Goal: Information Seeking & Learning: Learn about a topic

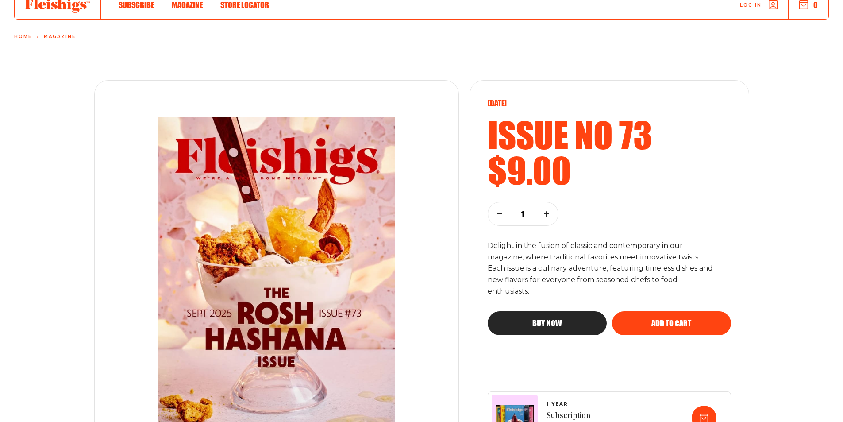
scroll to position [88, 0]
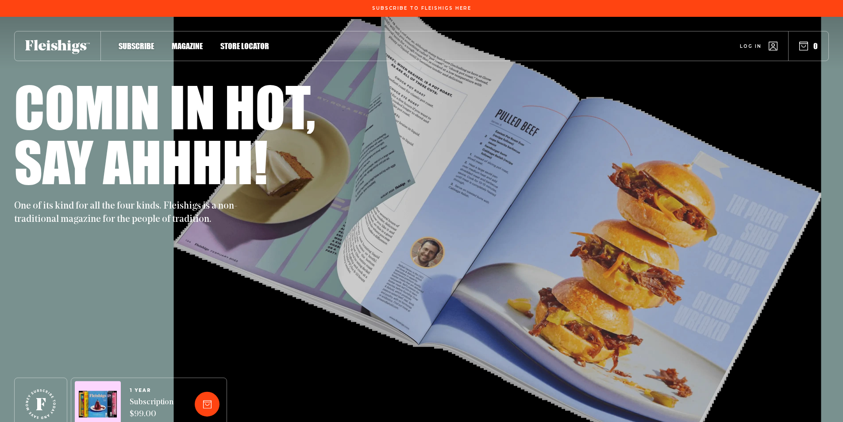
click at [180, 42] on span "Magazine" at bounding box center [187, 37] width 31 height 10
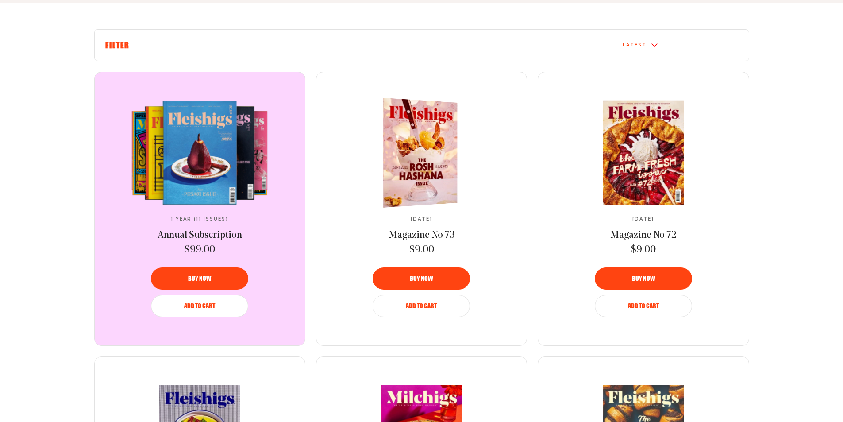
scroll to position [310, 0]
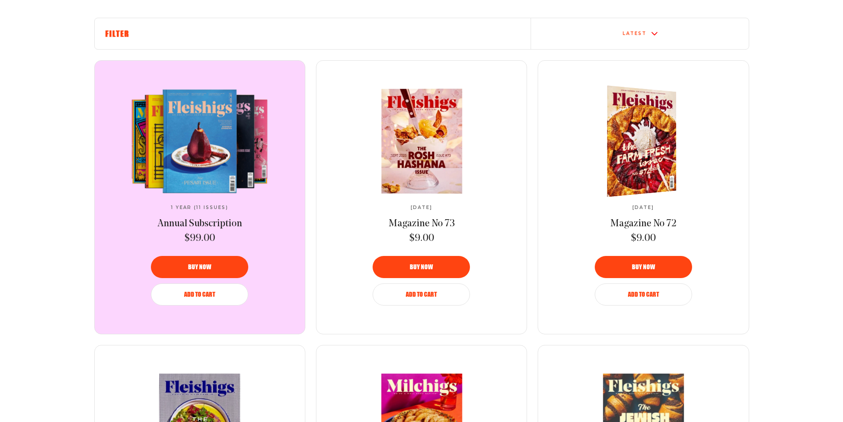
click at [633, 151] on img at bounding box center [636, 141] width 127 height 118
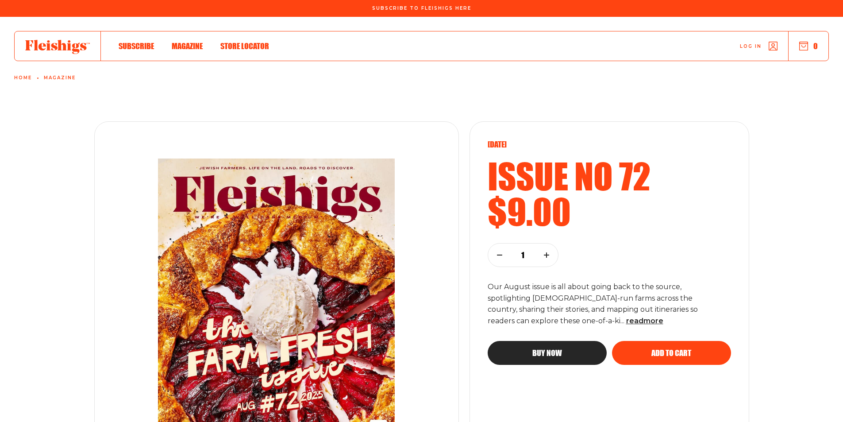
drag, startPoint x: 555, startPoint y: 319, endPoint x: 561, endPoint y: 309, distance: 11.3
click at [626, 319] on span "read more" at bounding box center [644, 320] width 37 height 8
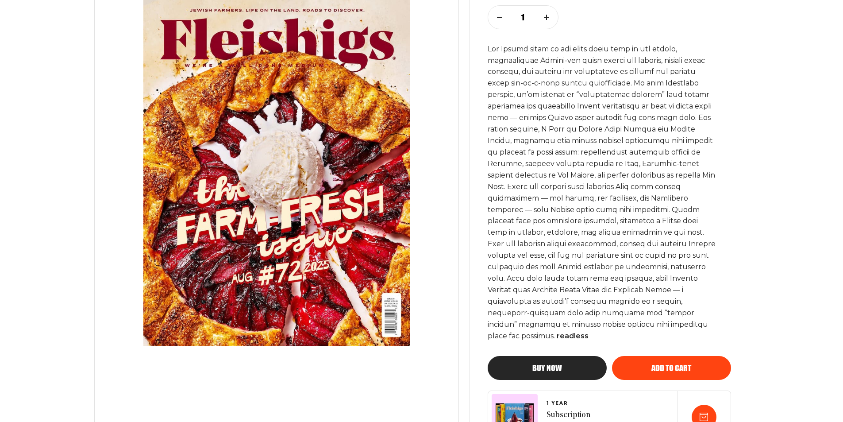
scroll to position [265, 0]
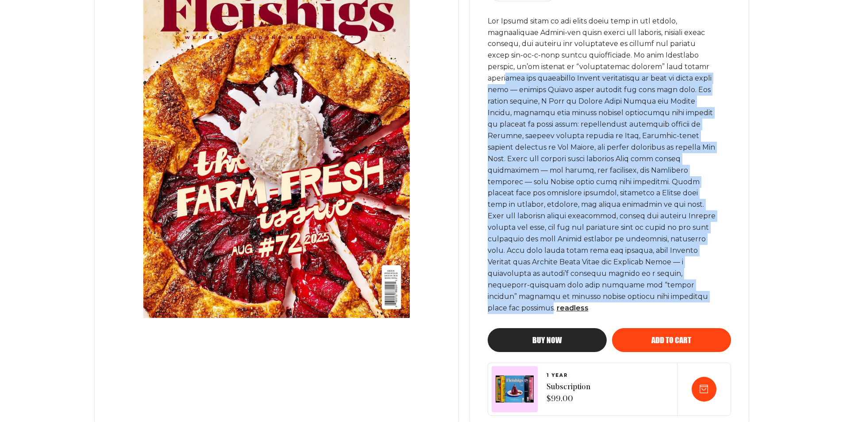
drag, startPoint x: 633, startPoint y: 295, endPoint x: 514, endPoint y: 82, distance: 243.6
click at [514, 82] on p "read less" at bounding box center [601, 164] width 228 height 298
click at [705, 117] on p "read less" at bounding box center [601, 164] width 228 height 298
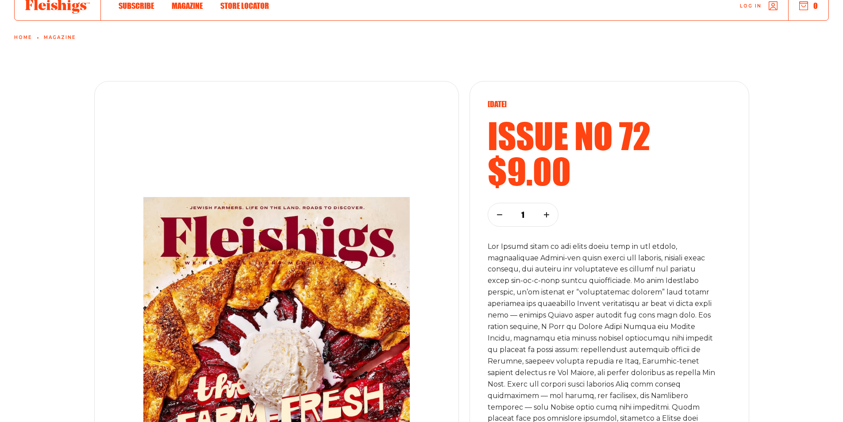
scroll to position [0, 0]
